Goal: Transaction & Acquisition: Download file/media

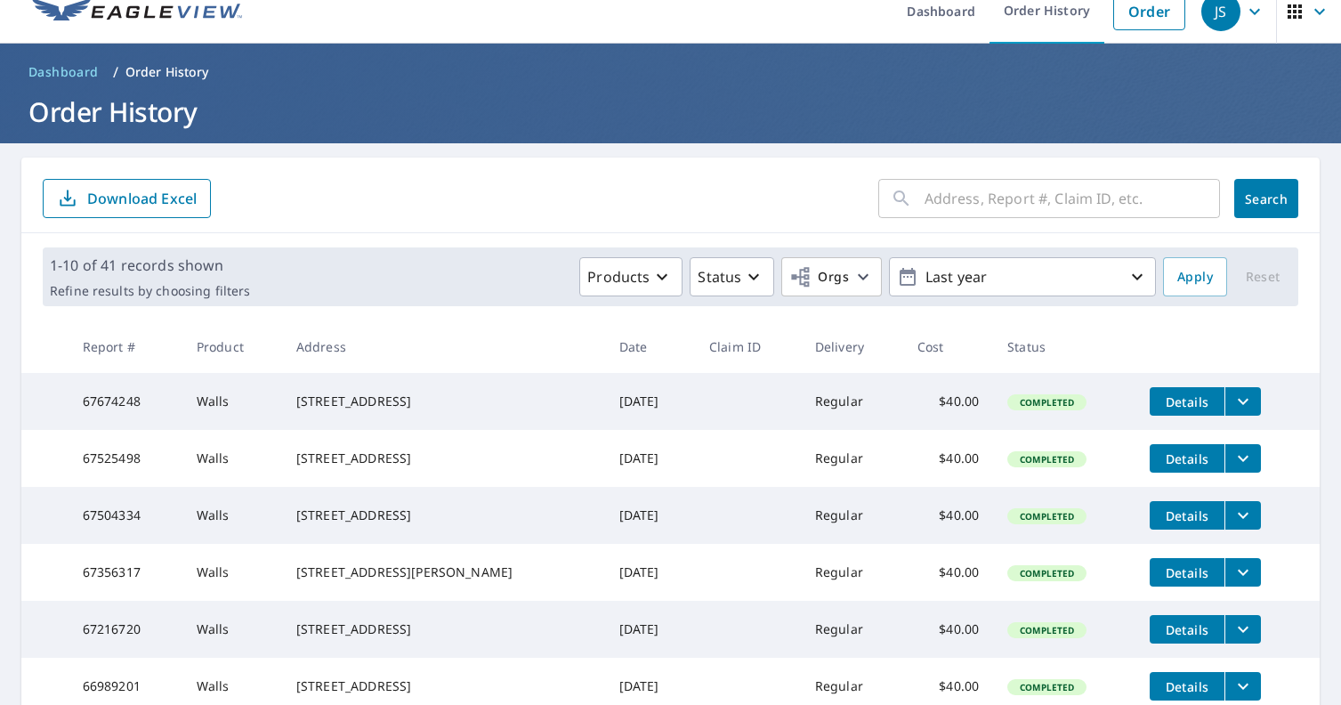
scroll to position [31, 0]
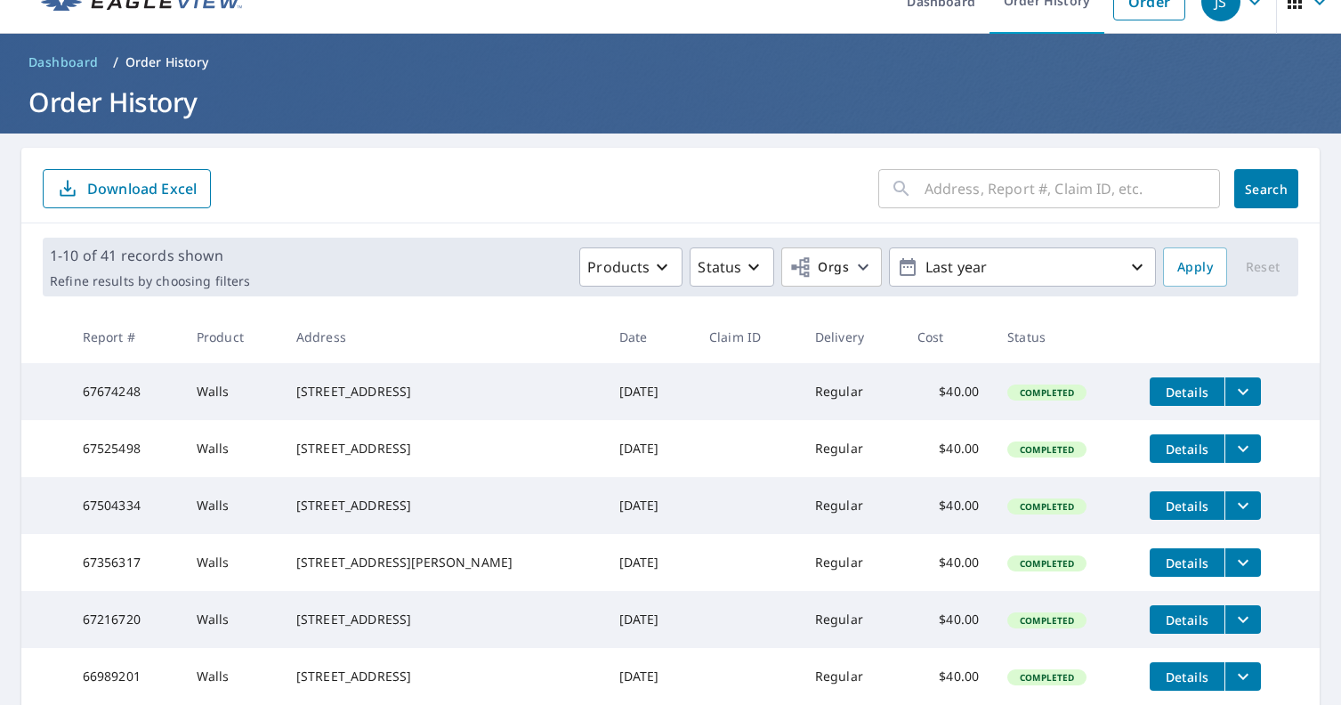
click at [1181, 457] on span "Details" at bounding box center [1187, 449] width 53 height 17
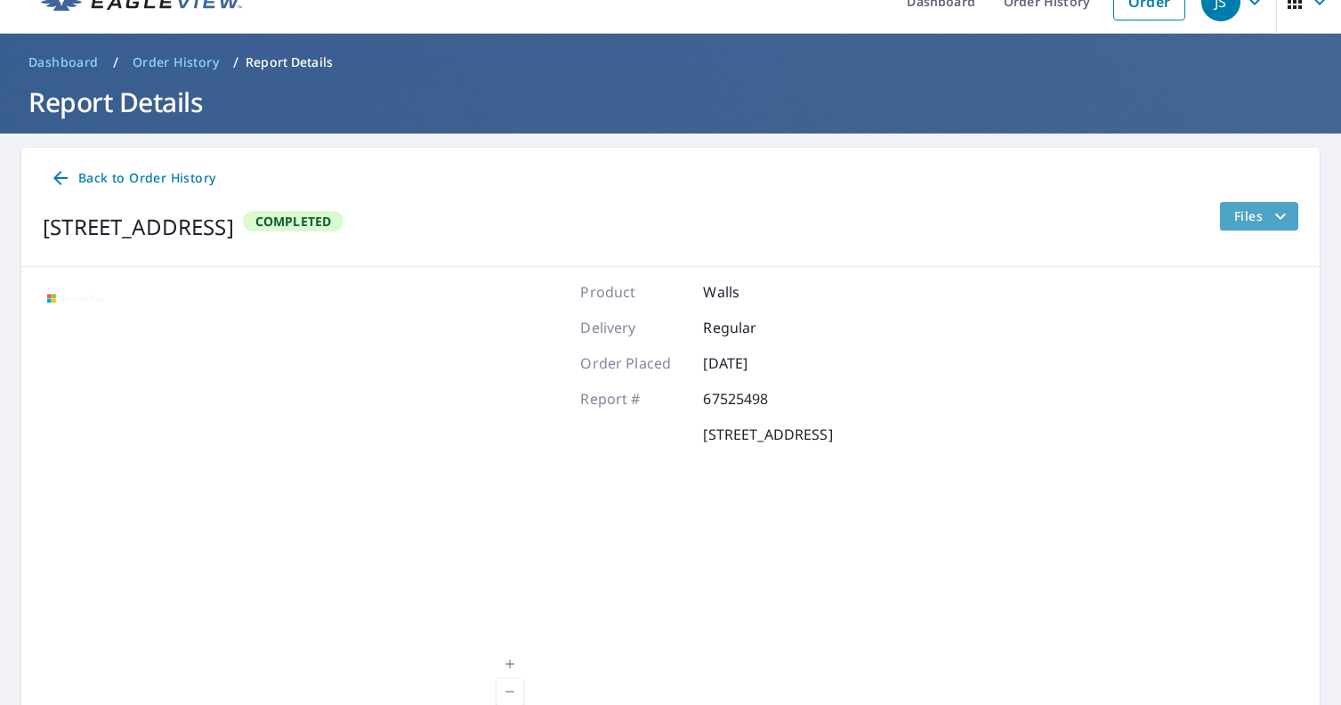
click at [1263, 217] on span "Files" at bounding box center [1262, 216] width 57 height 21
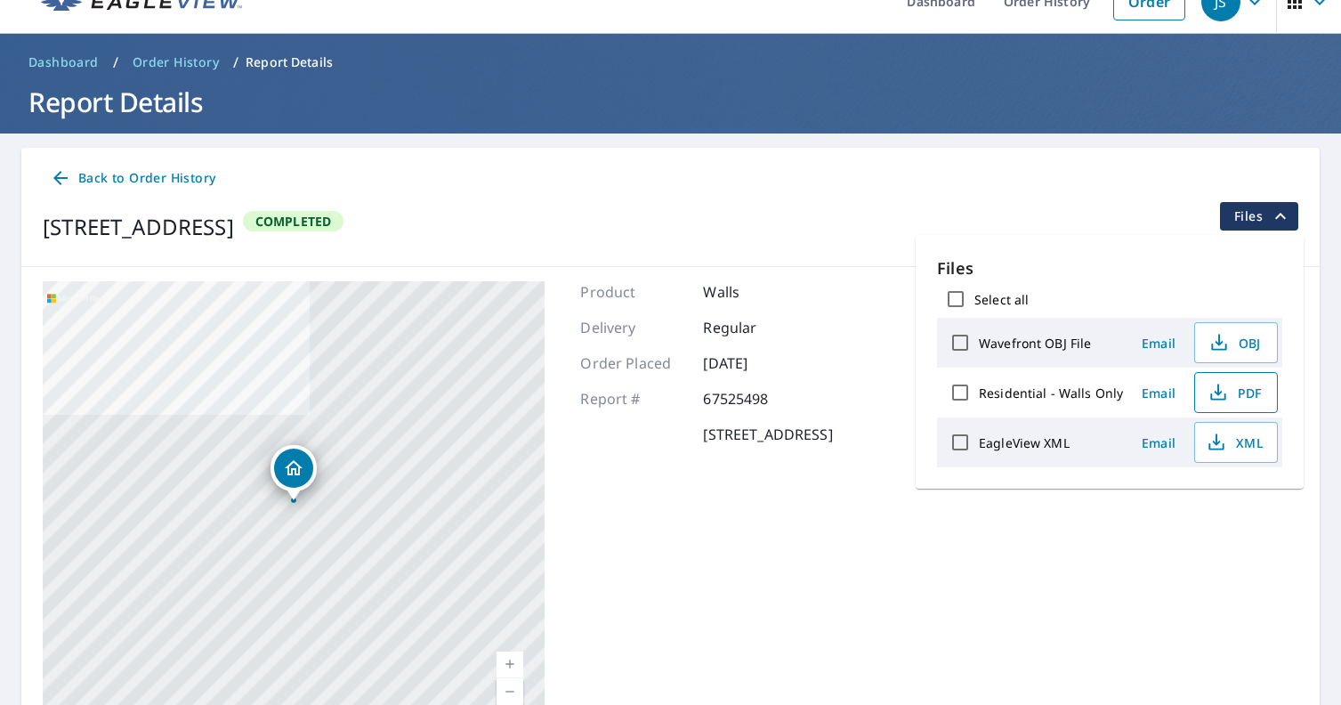
click at [1216, 392] on icon "button" at bounding box center [1218, 392] width 21 height 21
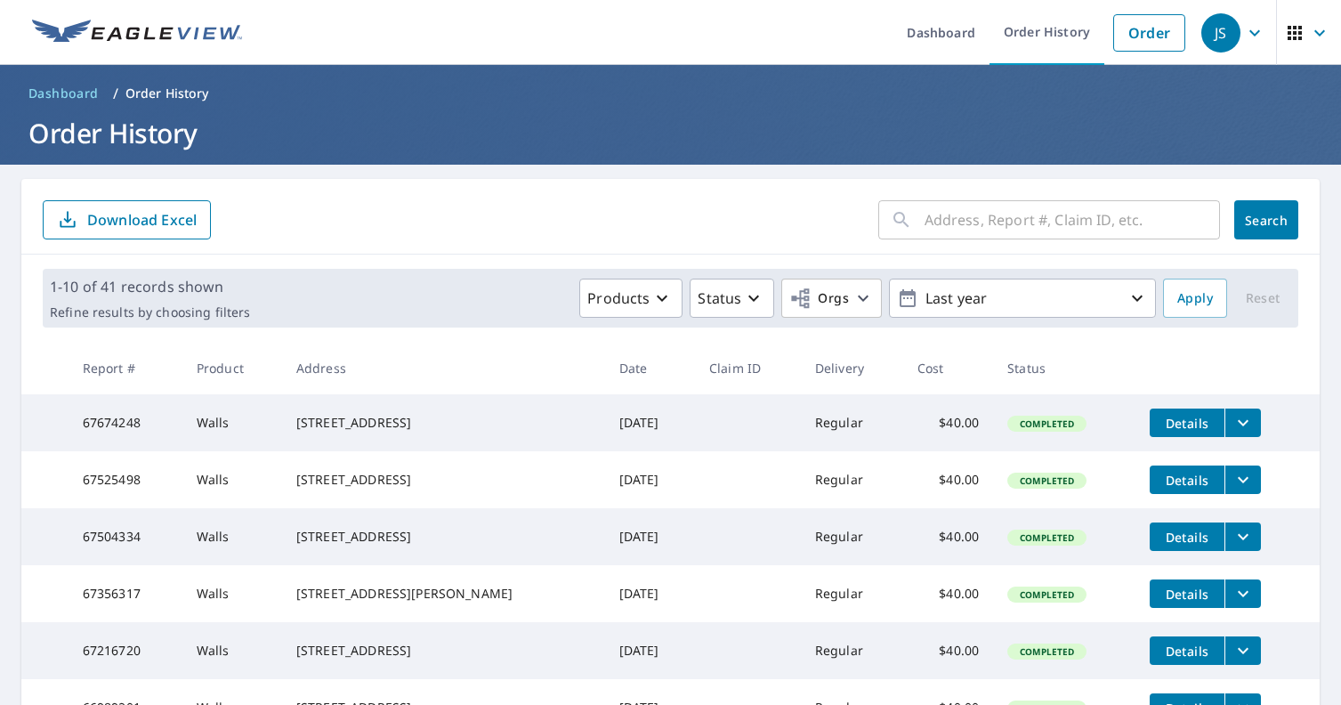
click at [1188, 483] on span "Details" at bounding box center [1187, 480] width 53 height 17
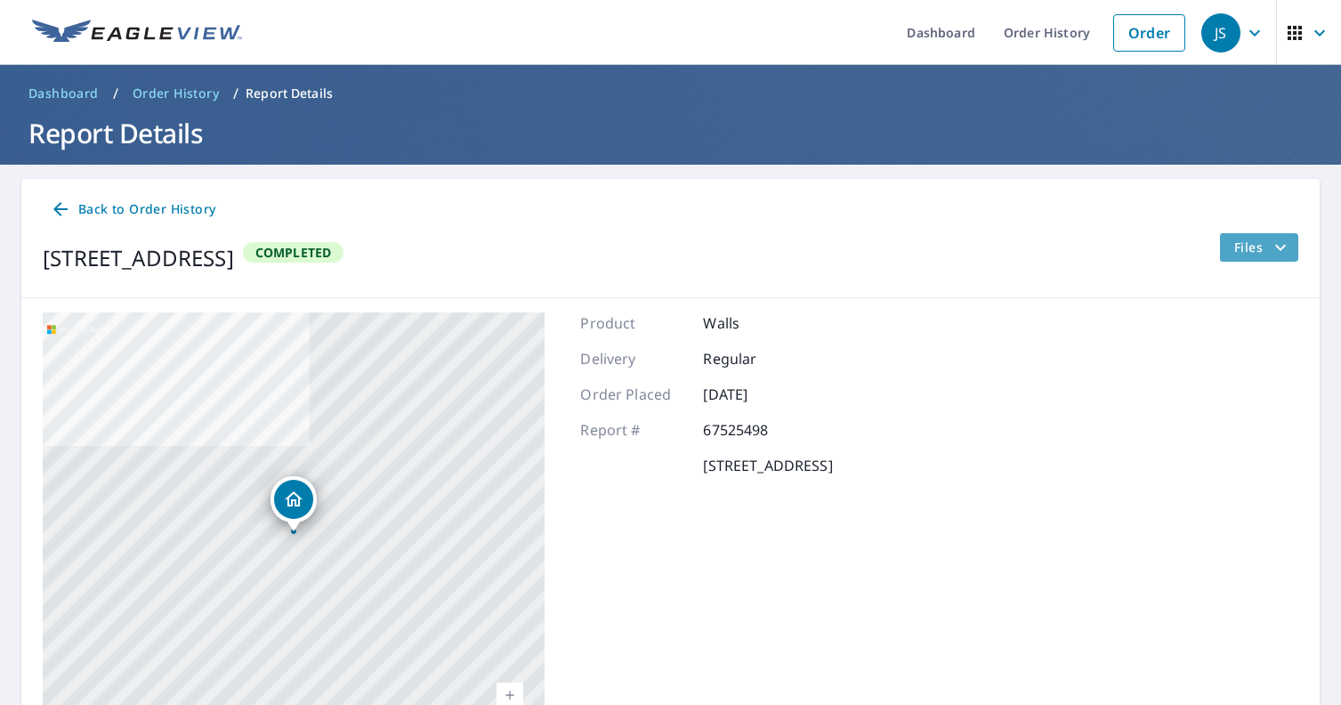
click at [1240, 247] on span "Files" at bounding box center [1262, 247] width 57 height 21
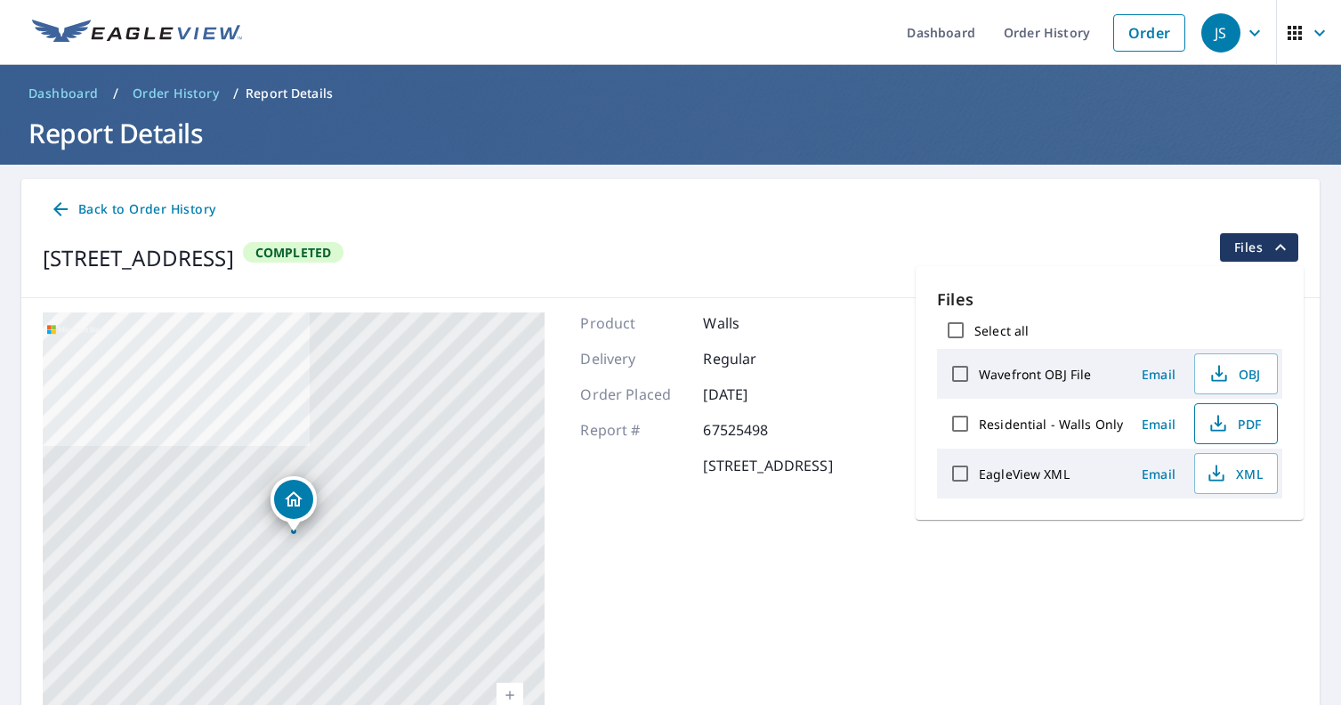
click at [1226, 430] on span "PDF" at bounding box center [1234, 423] width 57 height 21
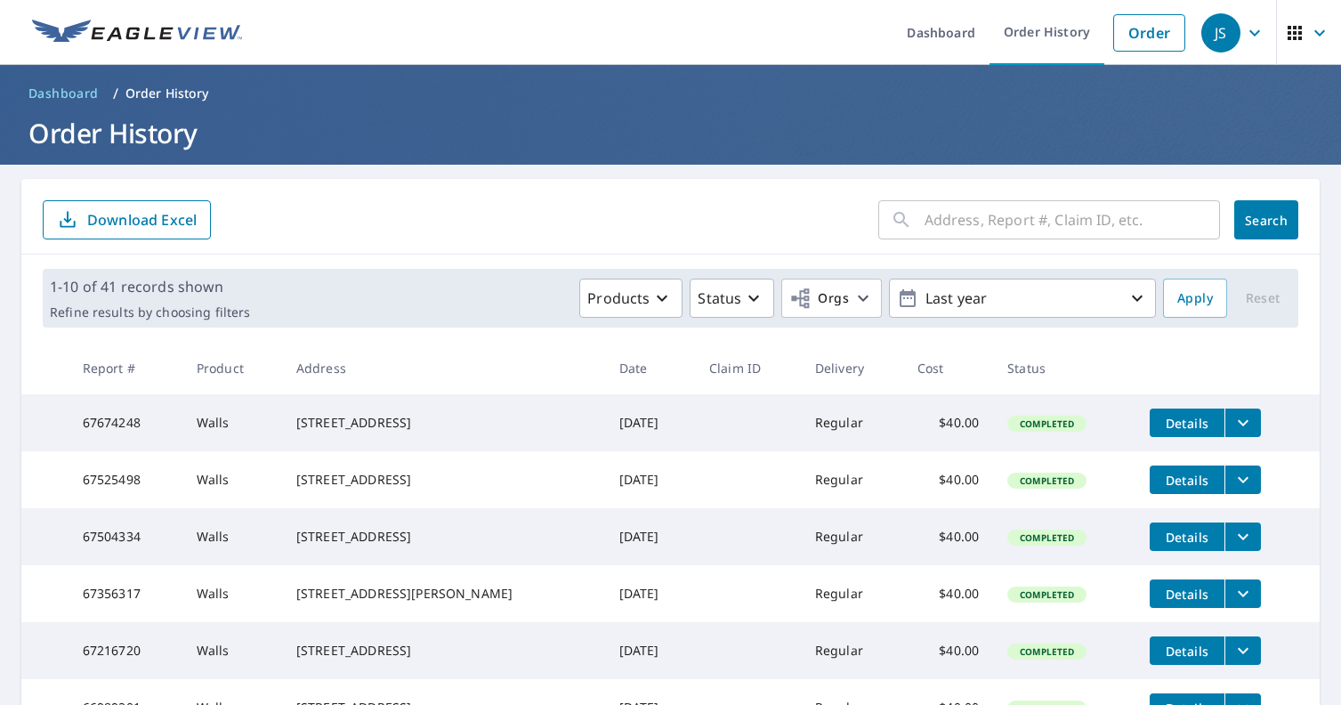
click at [1233, 547] on icon "filesDropdownBtn-67504334" at bounding box center [1243, 536] width 21 height 21
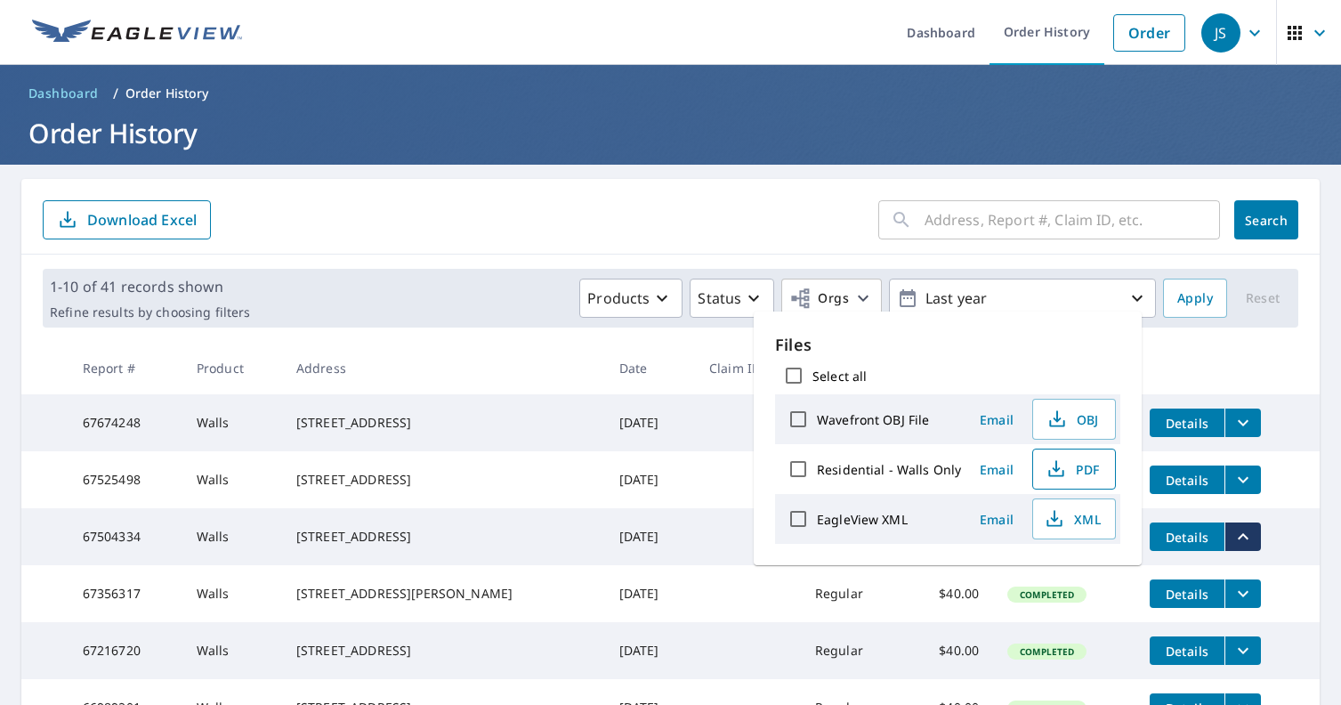
click at [1070, 473] on span "PDF" at bounding box center [1072, 468] width 57 height 21
